Goal: Information Seeking & Learning: Compare options

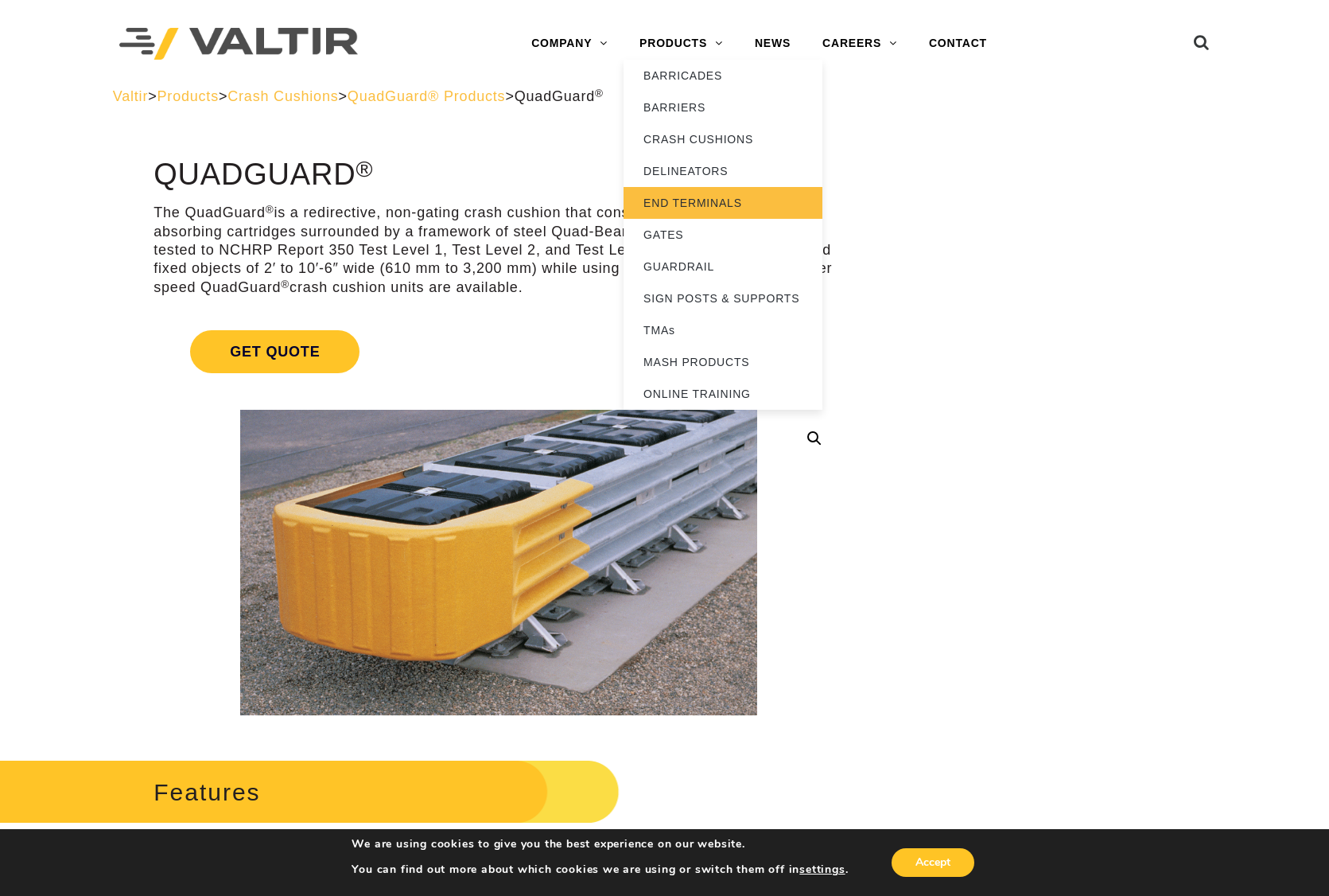
click at [697, 198] on link "END TERMINALS" at bounding box center [722, 203] width 199 height 32
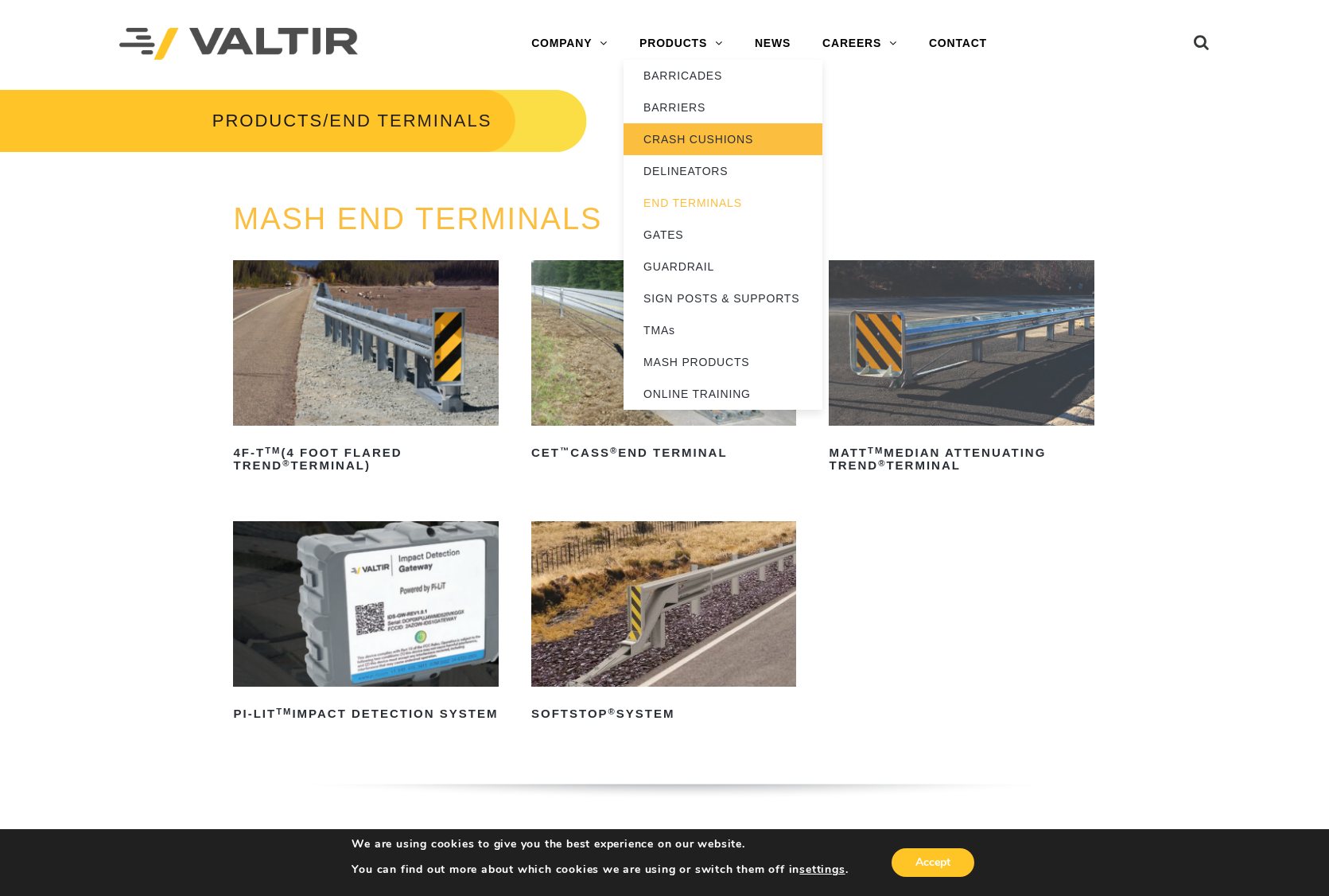
click at [705, 141] on link "CRASH CUSHIONS" at bounding box center [722, 139] width 199 height 32
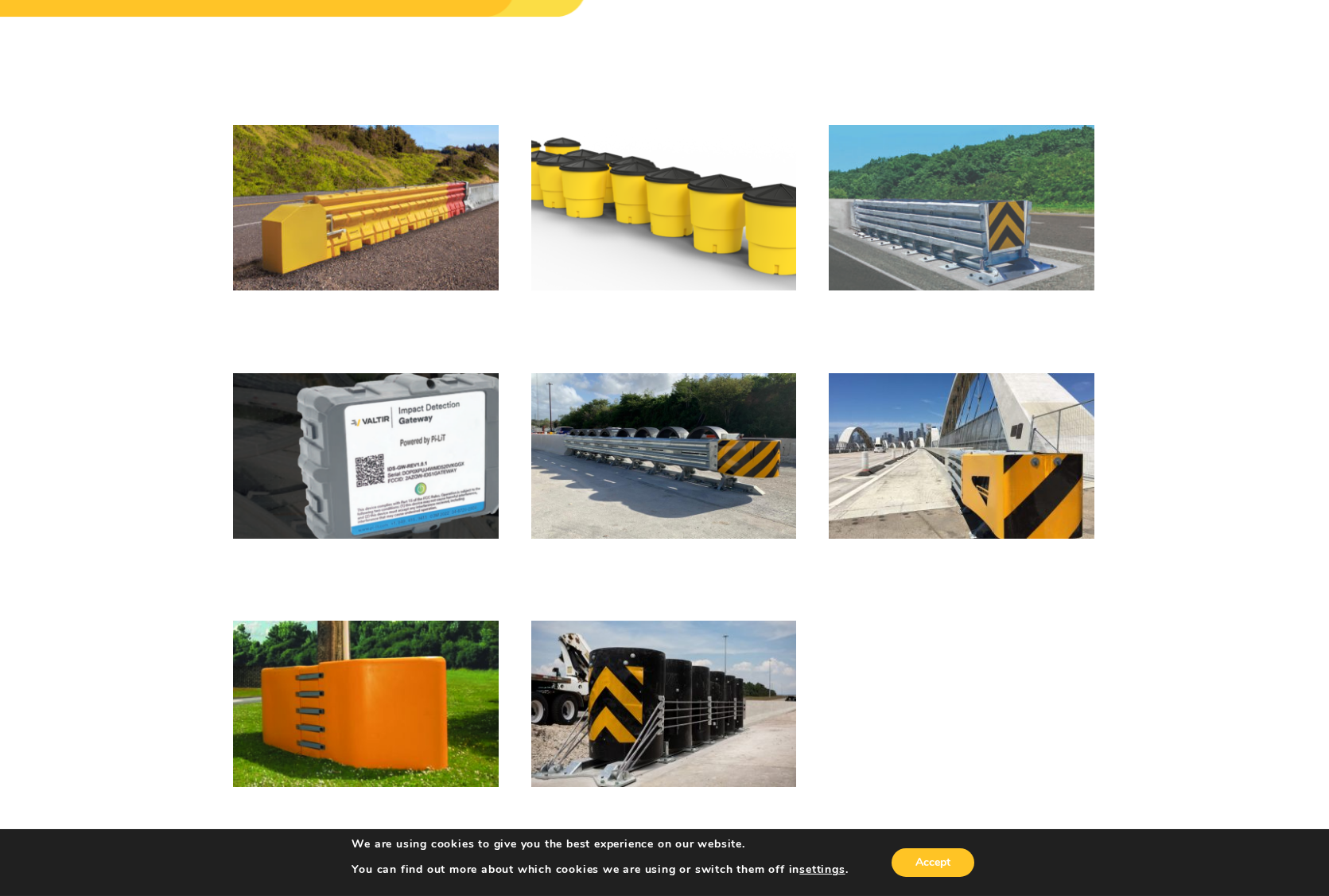
scroll to position [181, 0]
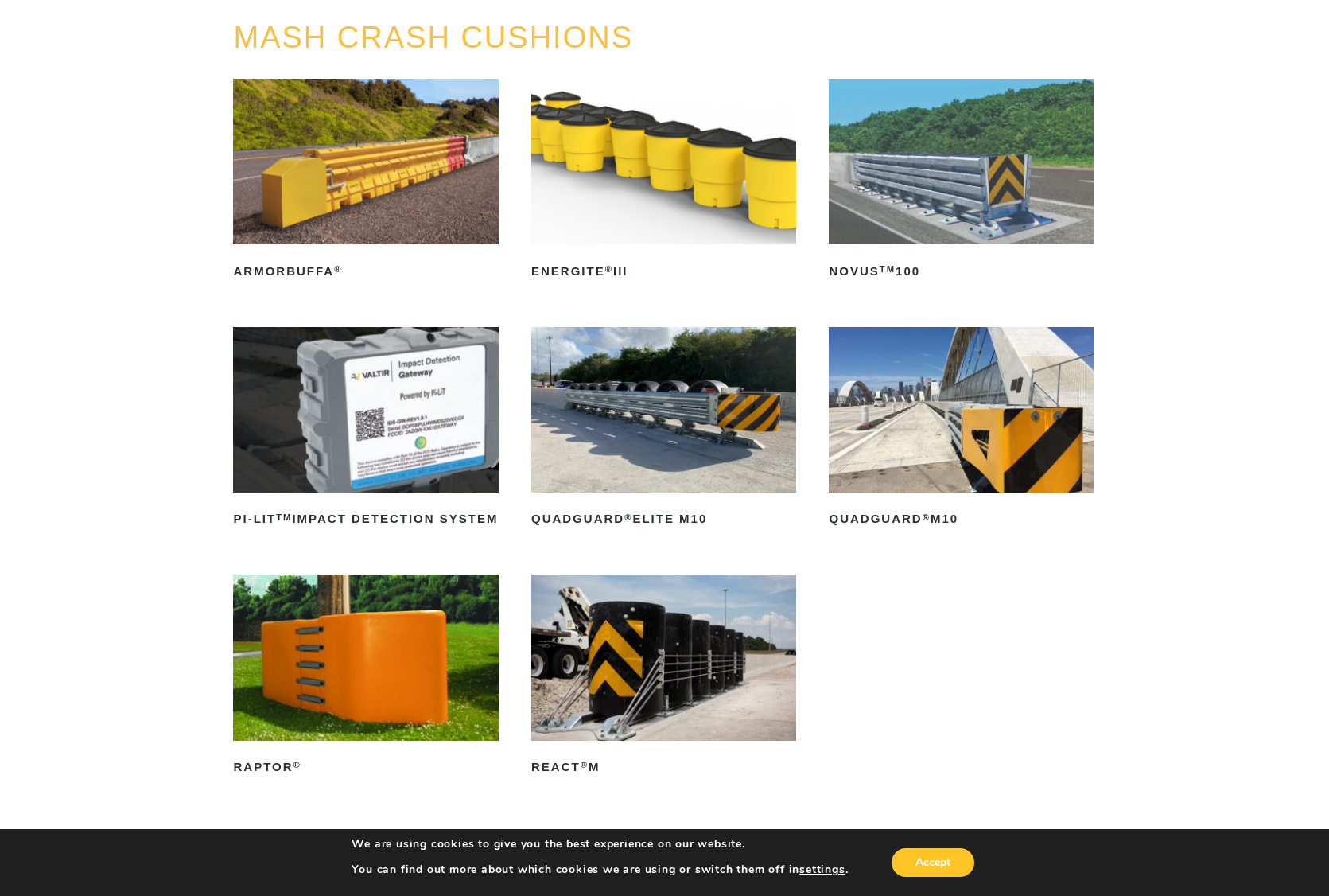
click at [423, 201] on img at bounding box center [366, 161] width 265 height 166
click at [592, 391] on img at bounding box center [664, 410] width 265 height 166
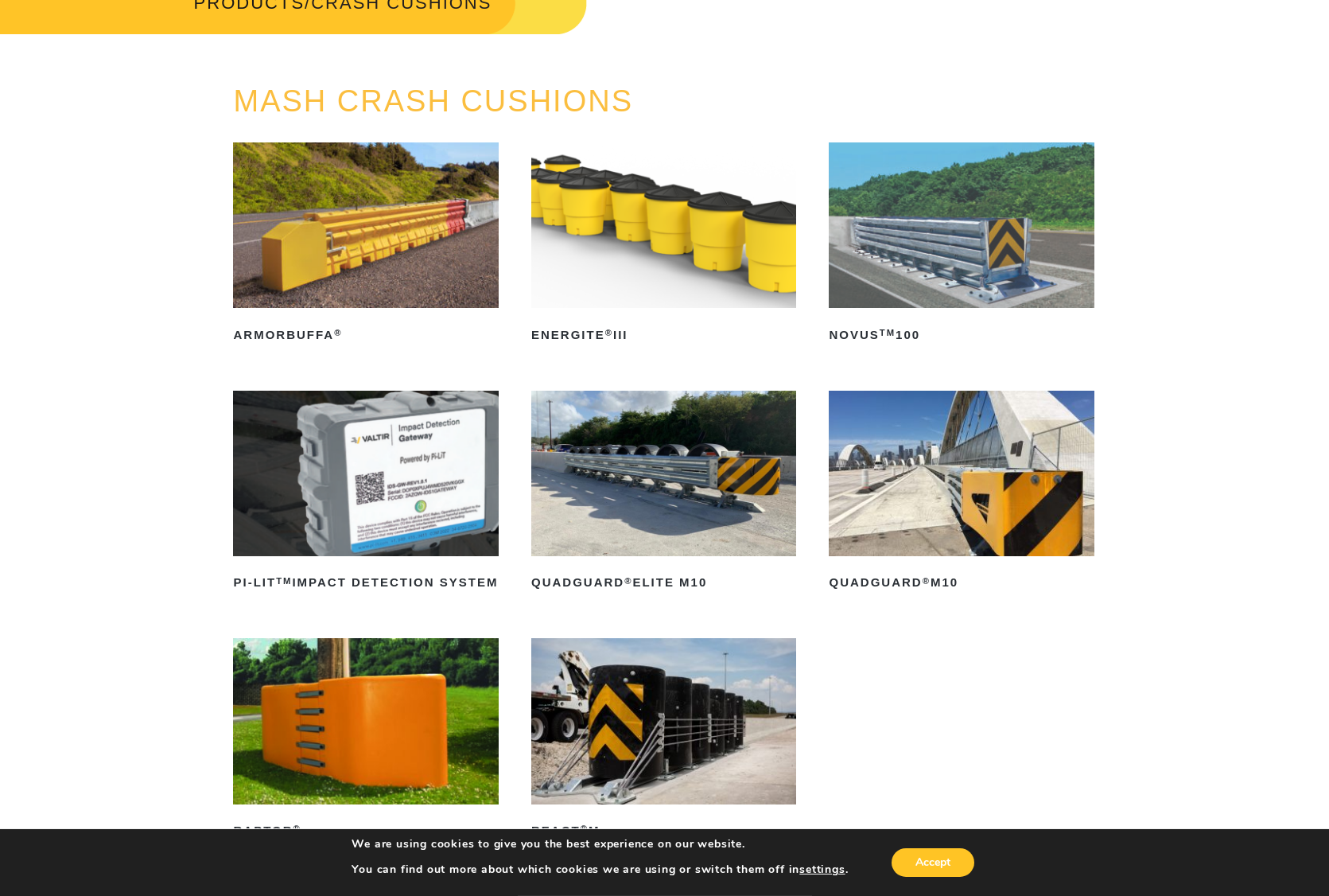
scroll to position [91, 0]
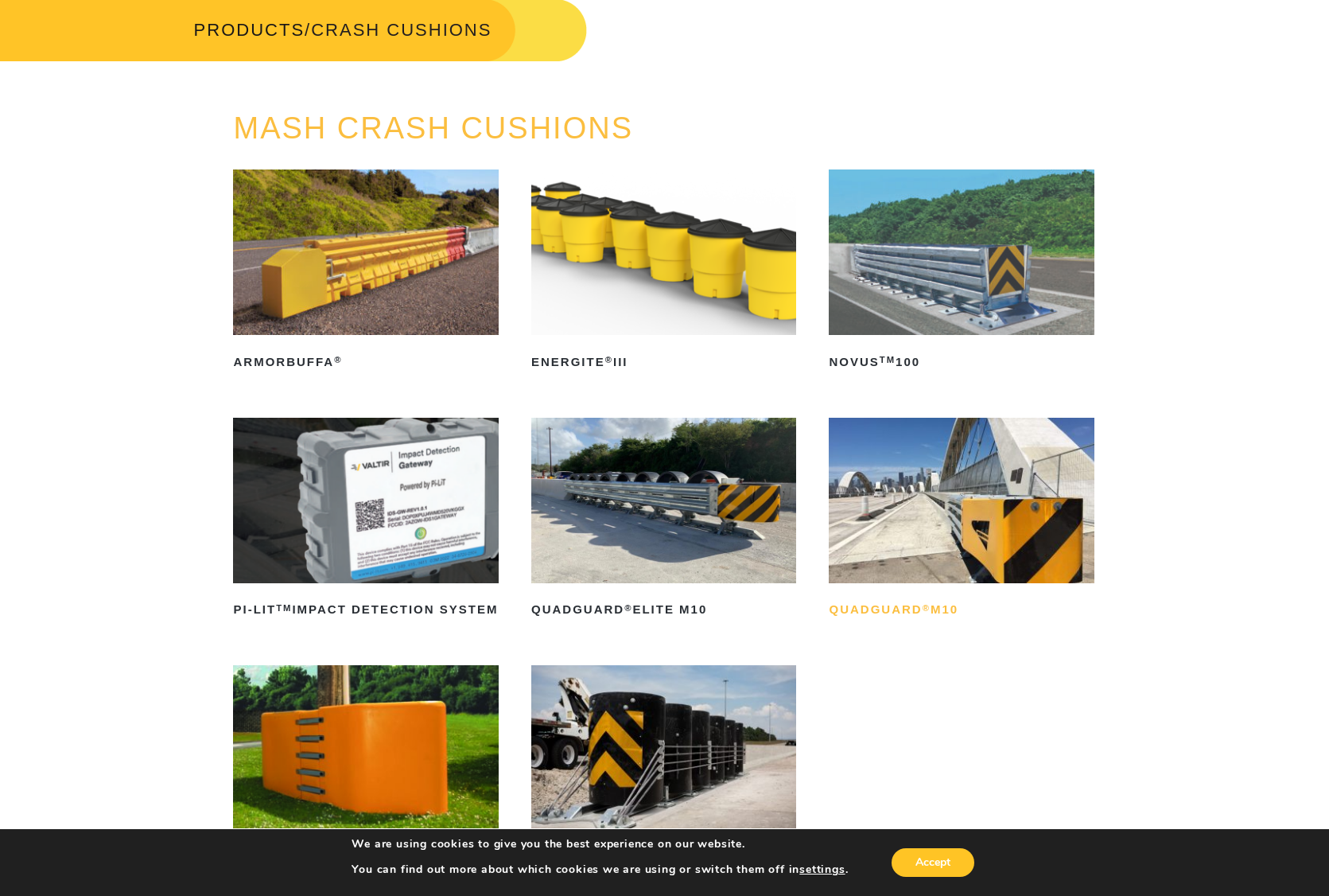
click at [899, 615] on h2 "QuadGuard ® M10" at bounding box center [961, 610] width 265 height 25
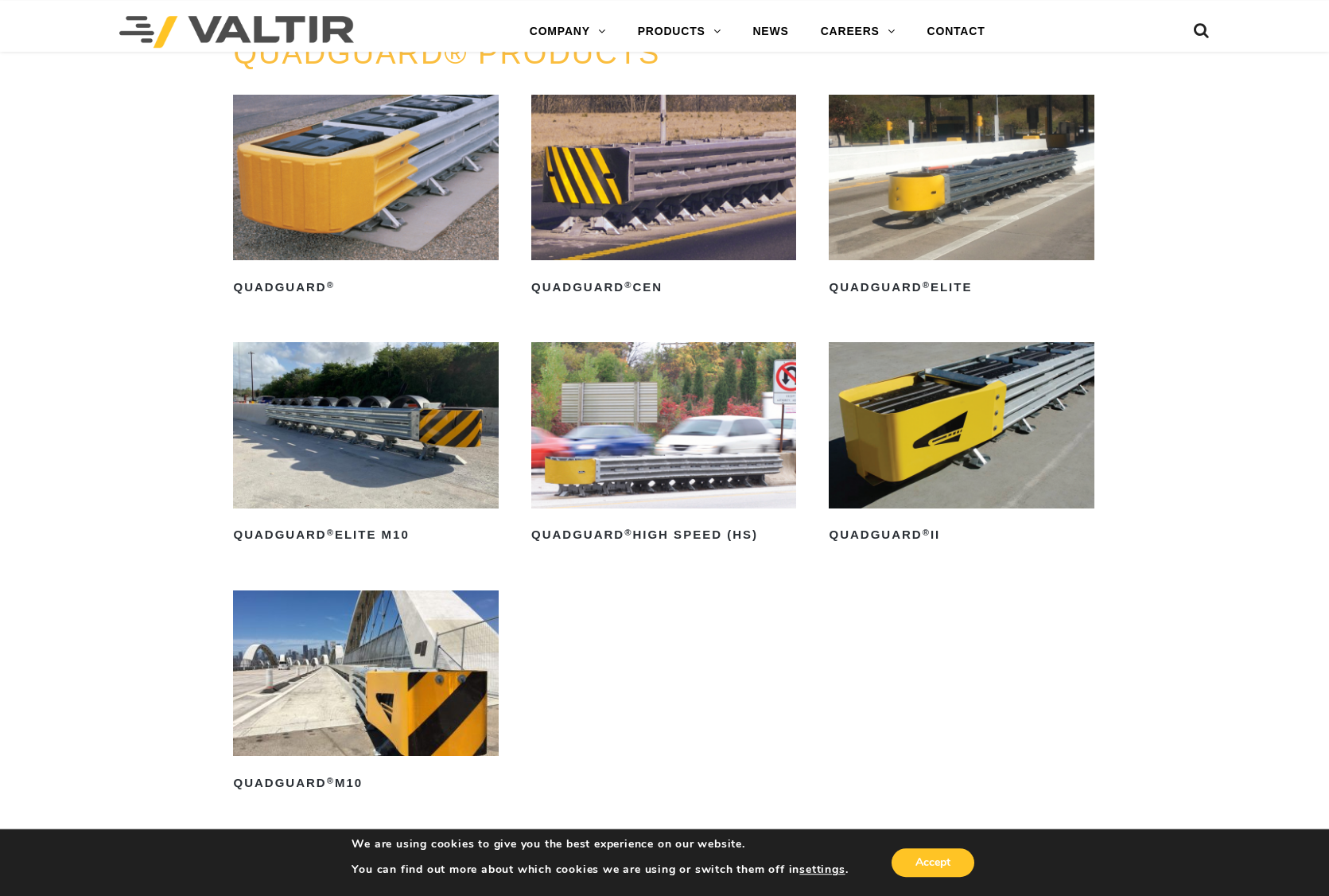
scroll to position [1088, 0]
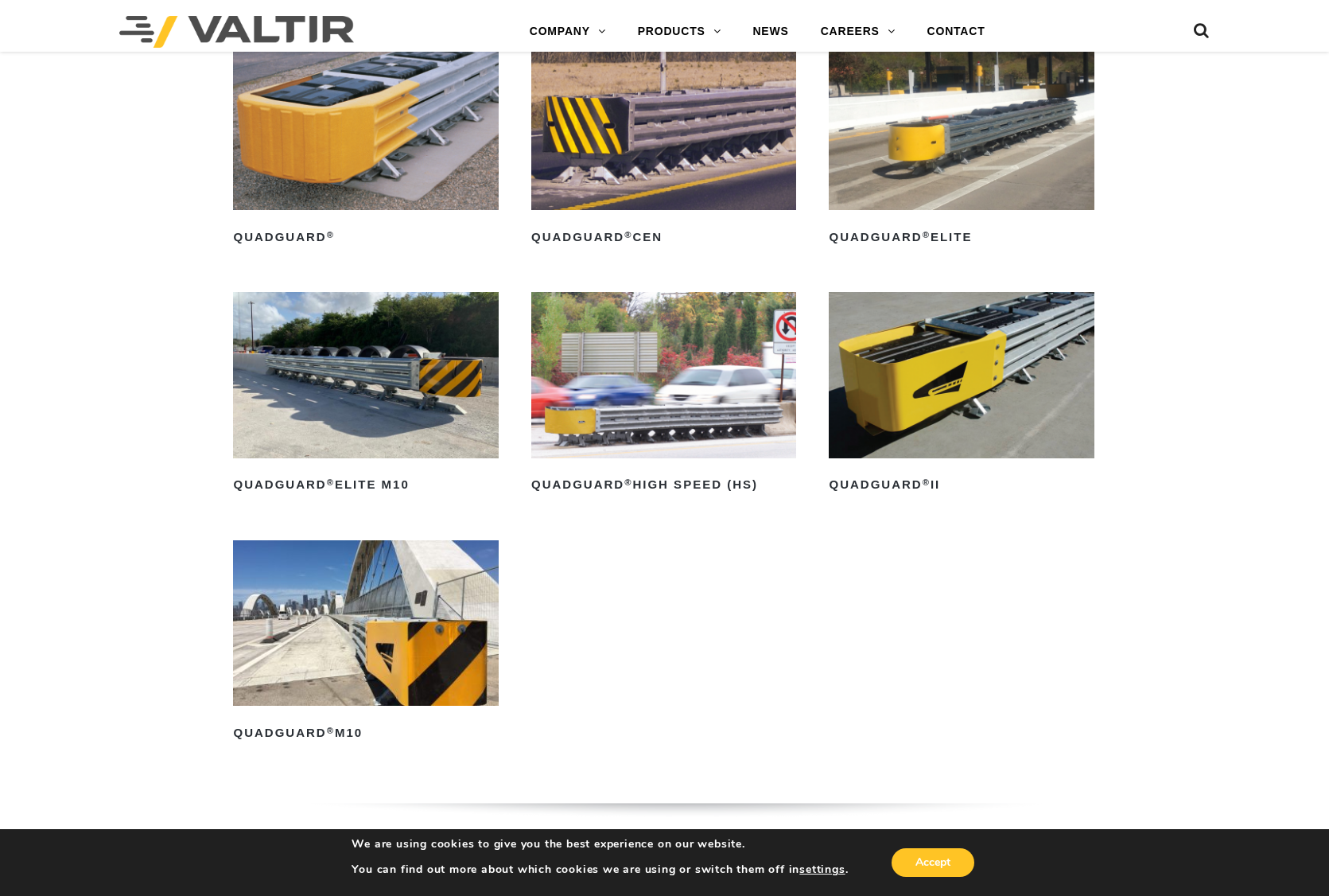
click at [657, 421] on img at bounding box center [664, 375] width 265 height 166
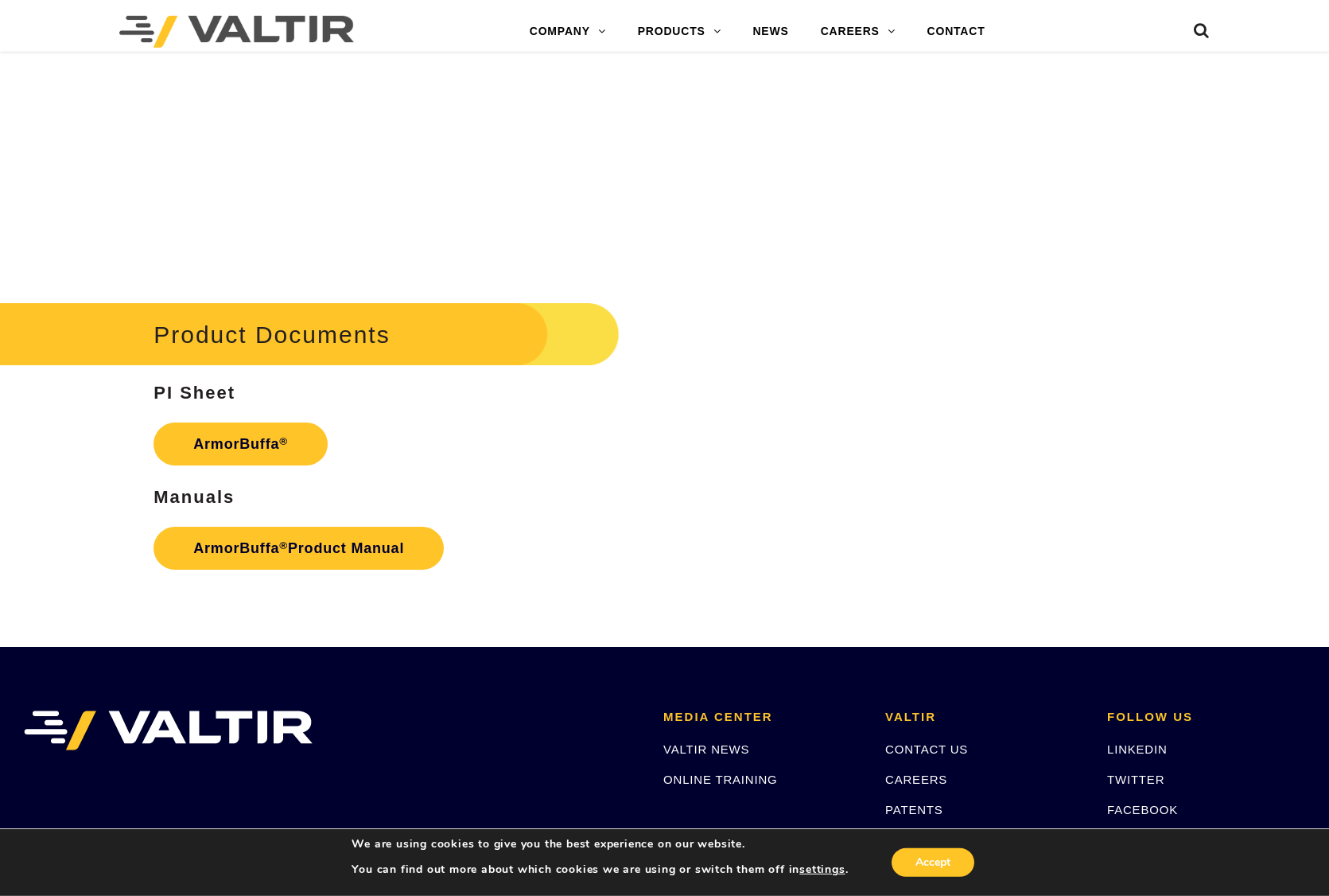
scroll to position [2177, 0]
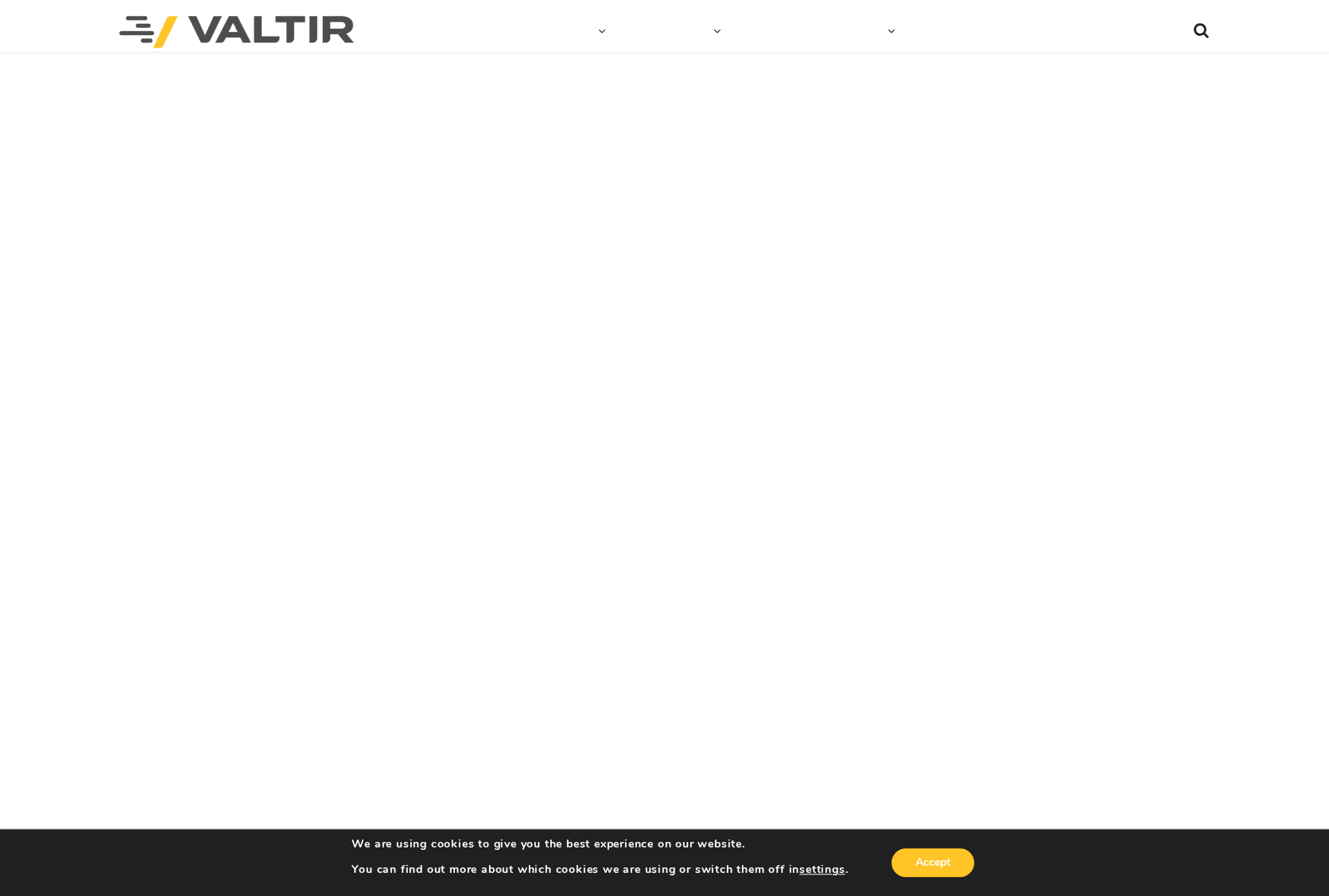
scroll to position [5622, 0]
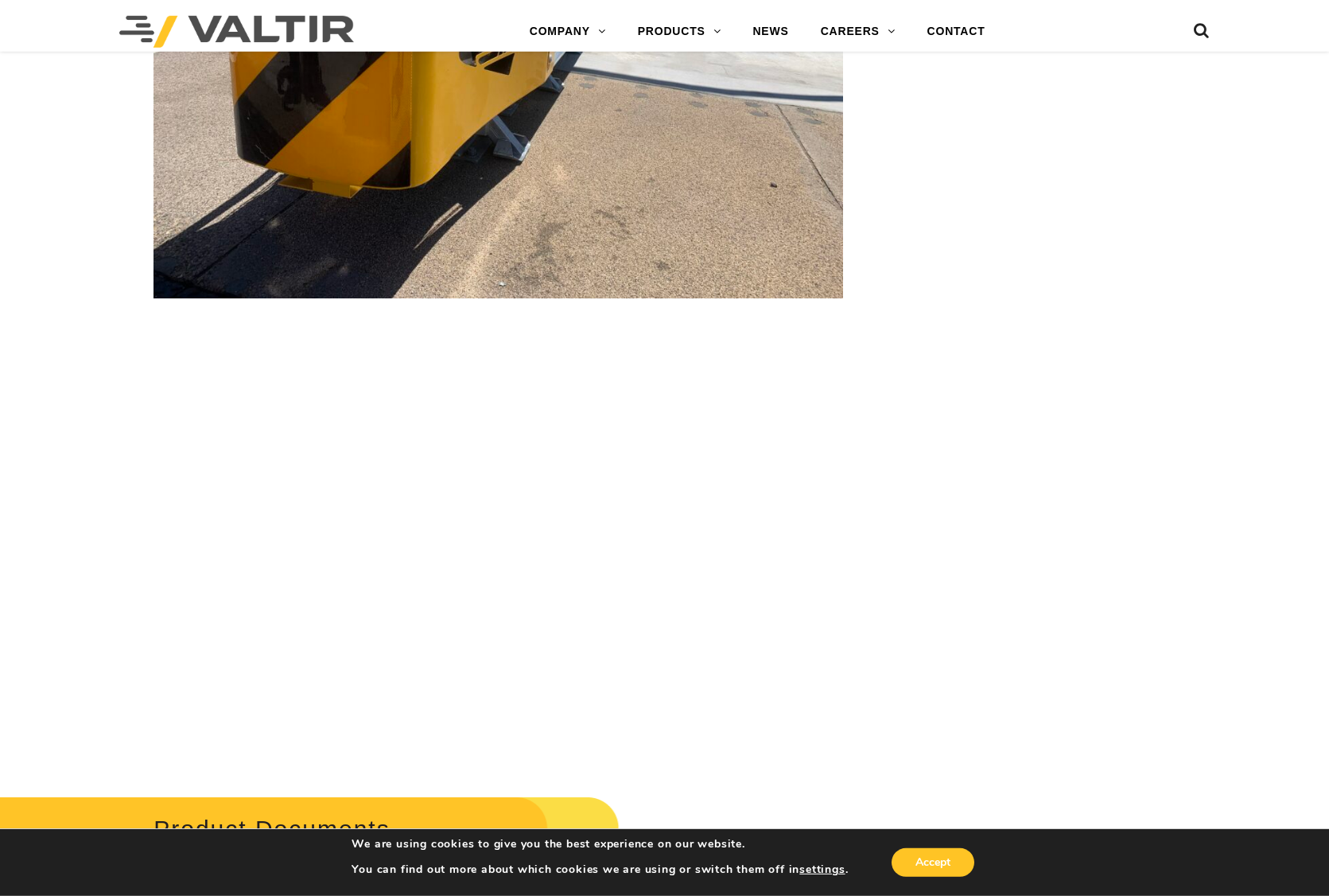
scroll to position [4715, 0]
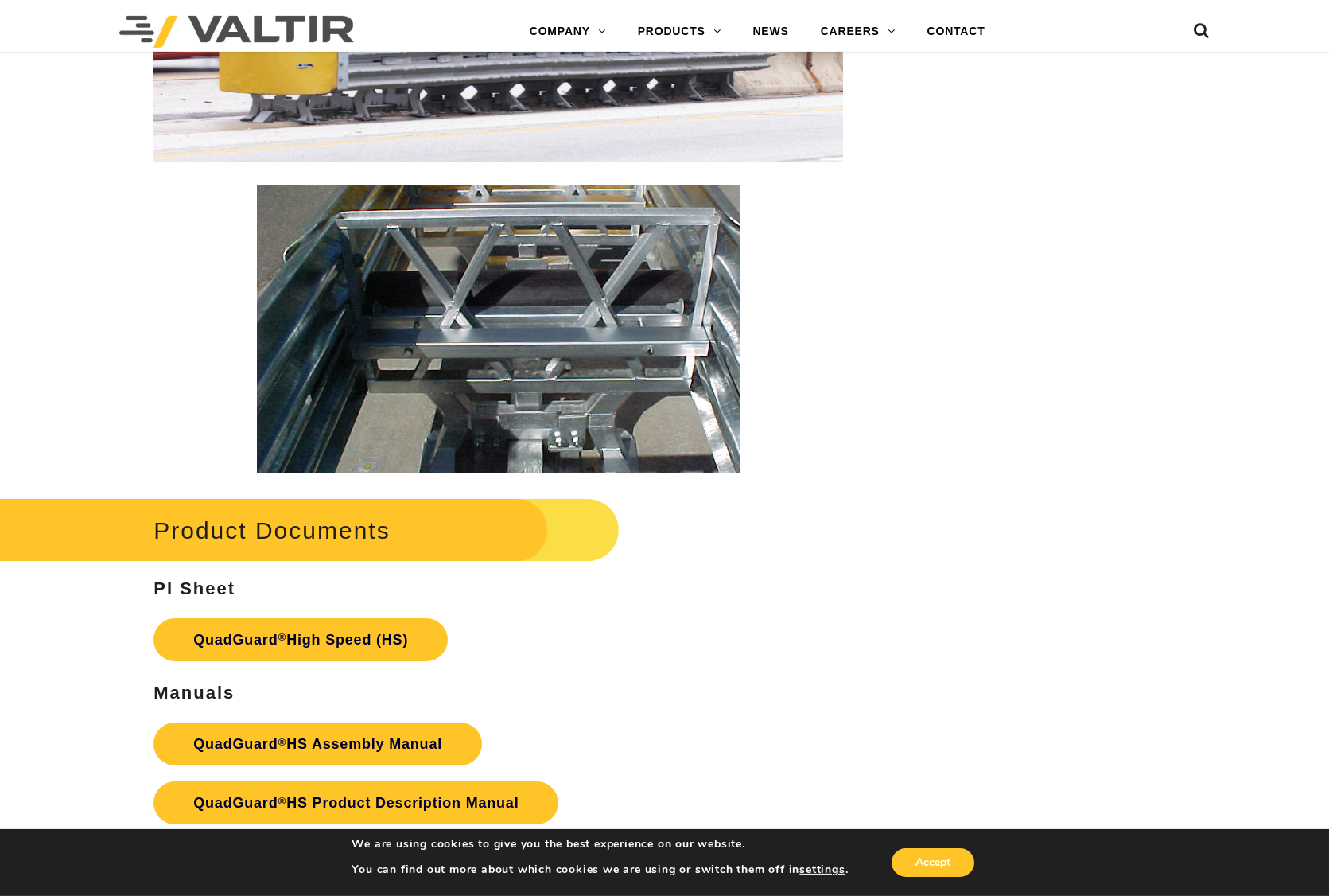
scroll to position [3049, 0]
